Goal: Check status: Check status

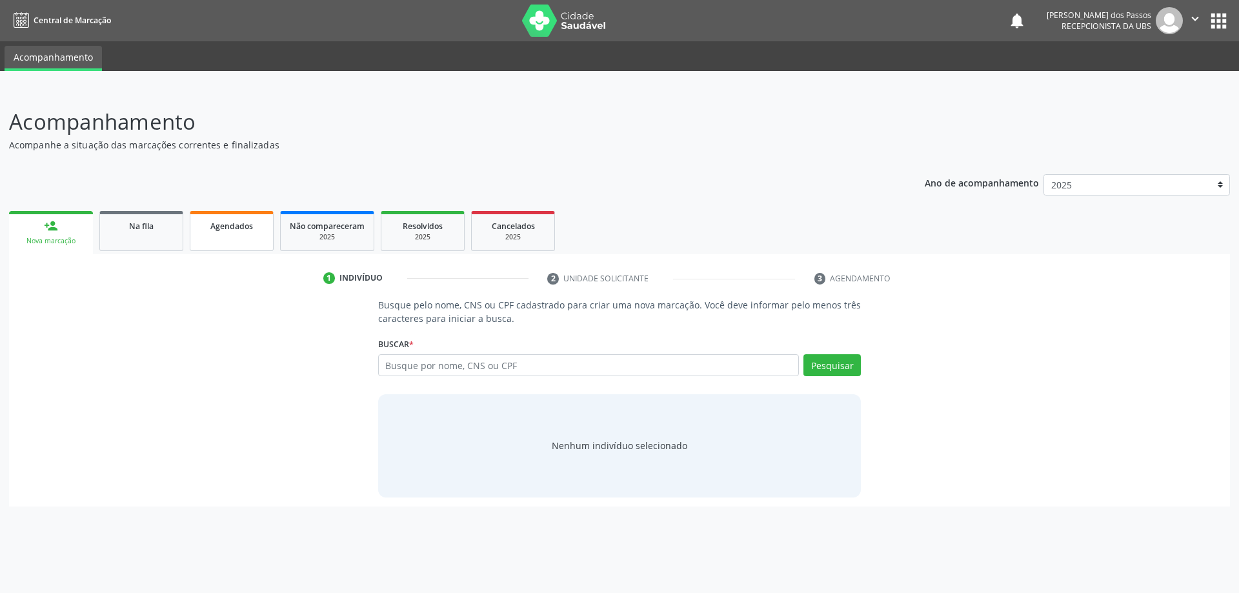
click at [222, 230] on span "Agendados" at bounding box center [231, 226] width 43 height 11
select select "8"
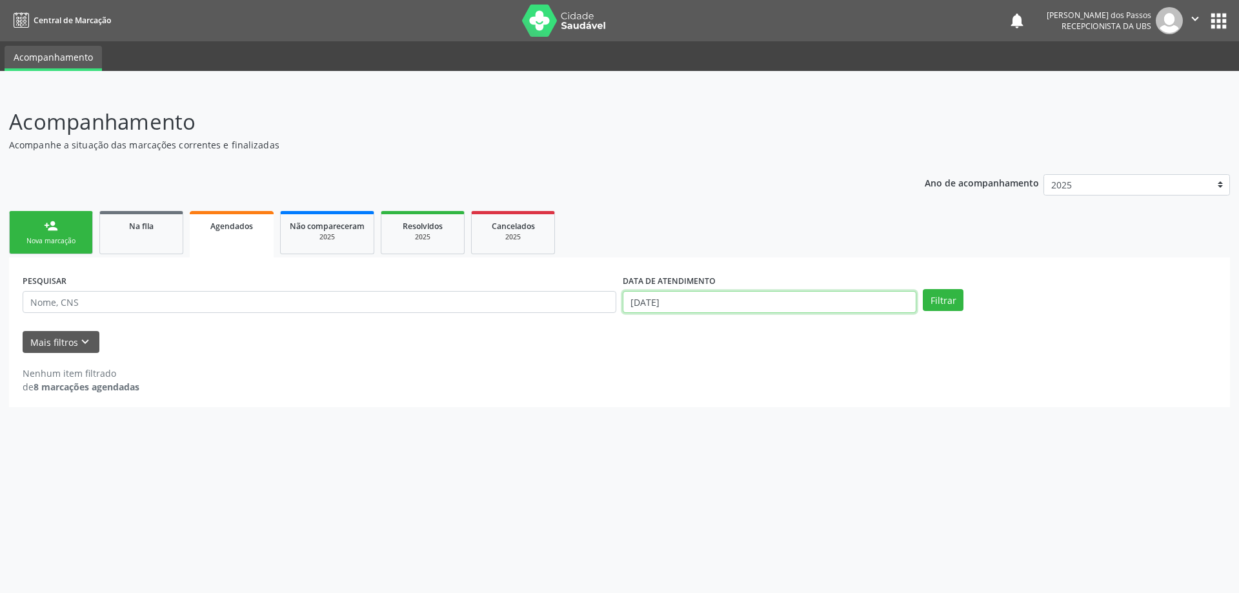
click at [647, 304] on input "[DATE]" at bounding box center [770, 302] width 294 height 22
click at [773, 423] on span "19" at bounding box center [774, 419] width 25 height 25
type input "[DATE]"
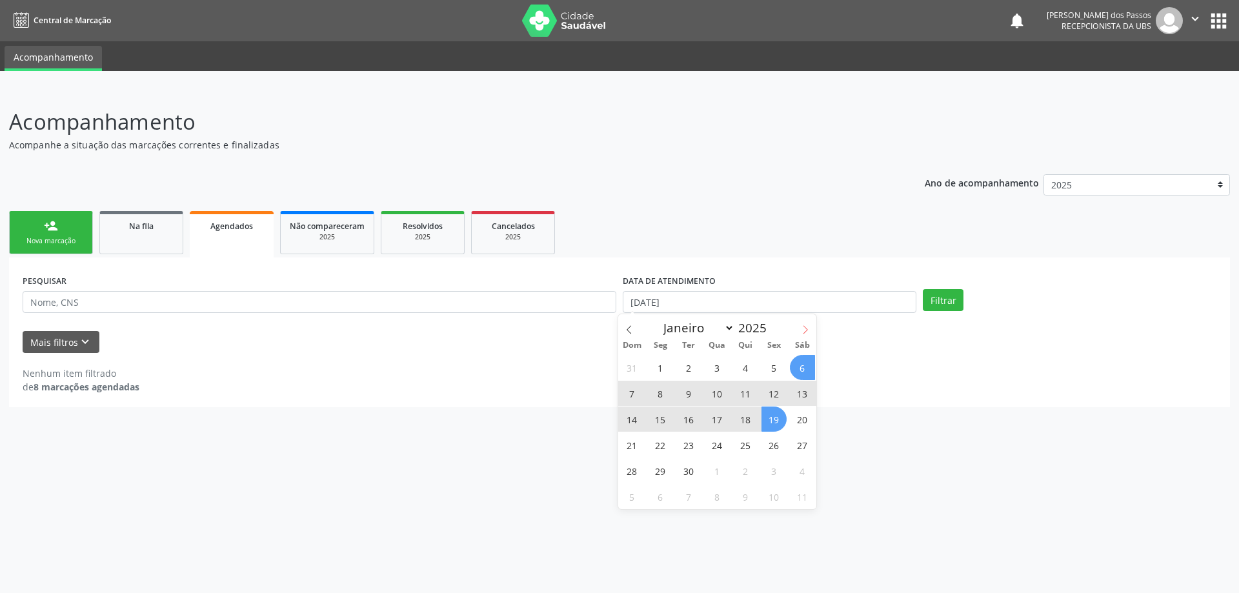
click at [805, 330] on icon at bounding box center [805, 329] width 9 height 9
select select "9"
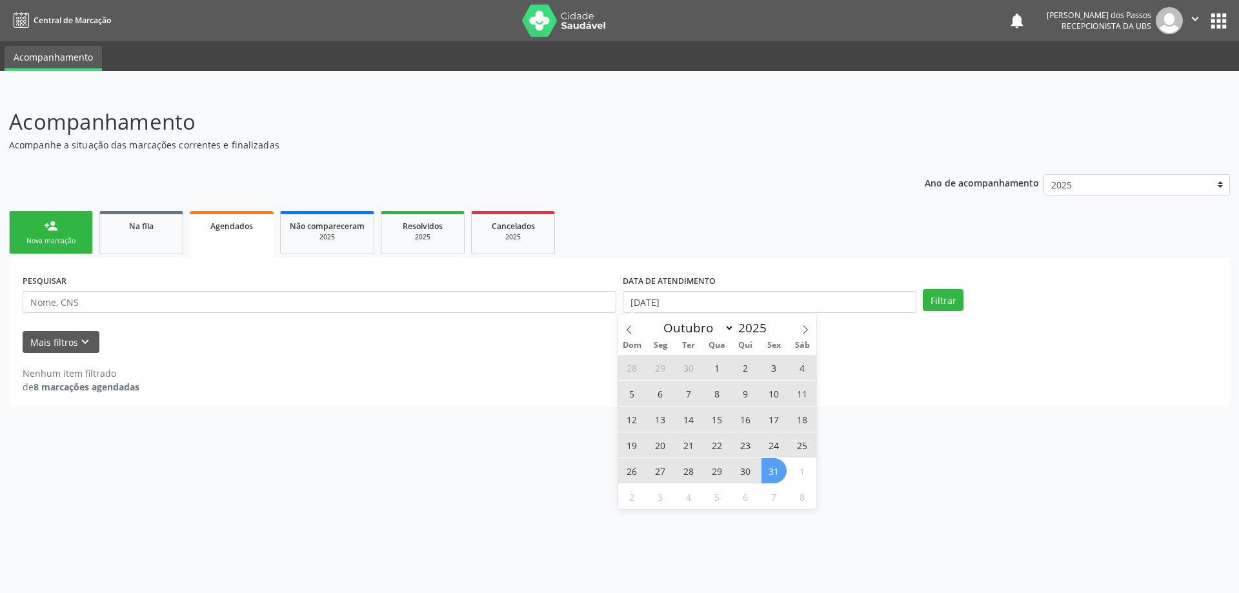
click at [774, 475] on span "31" at bounding box center [774, 470] width 25 height 25
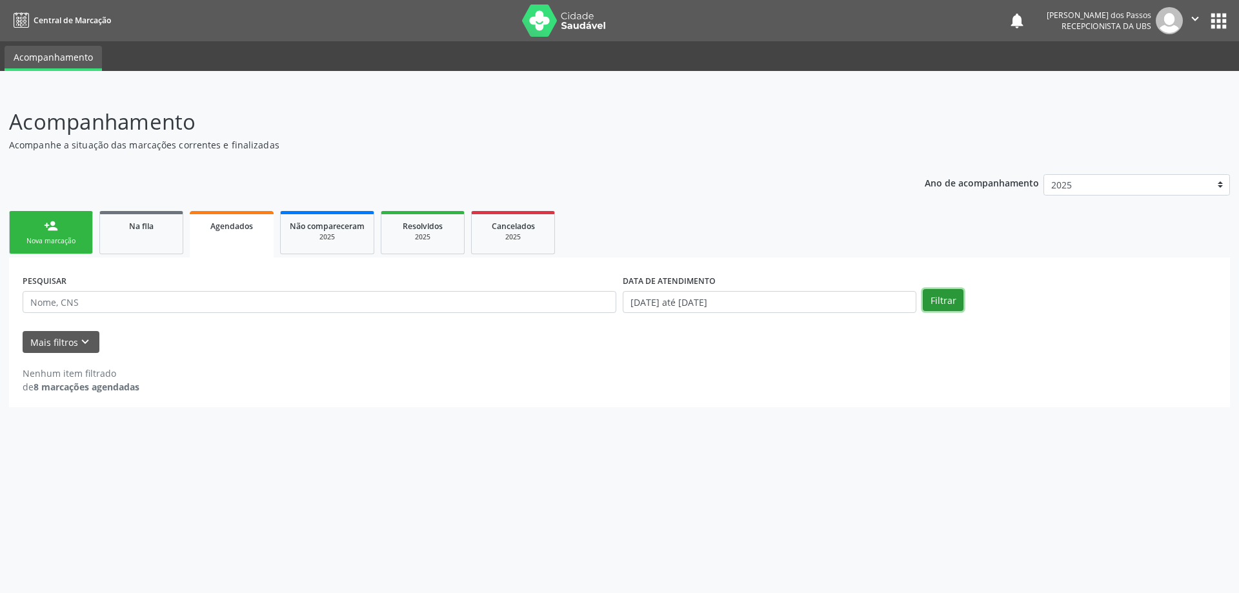
click at [942, 294] on button "Filtrar" at bounding box center [943, 300] width 41 height 22
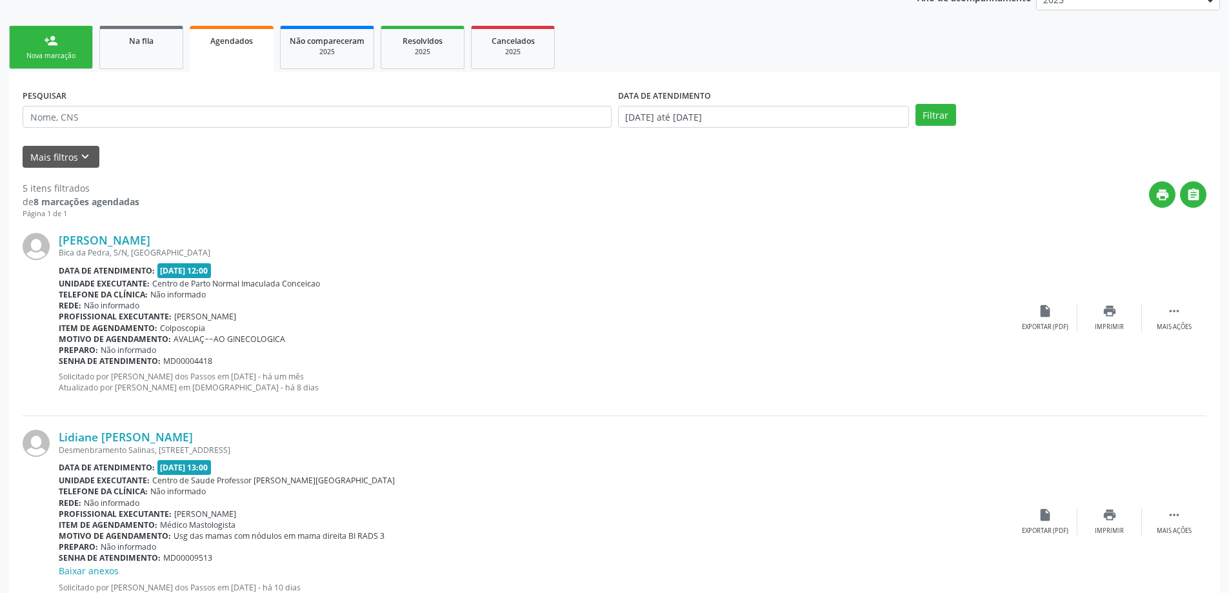
scroll to position [123, 0]
